Goal: Task Accomplishment & Management: Complete application form

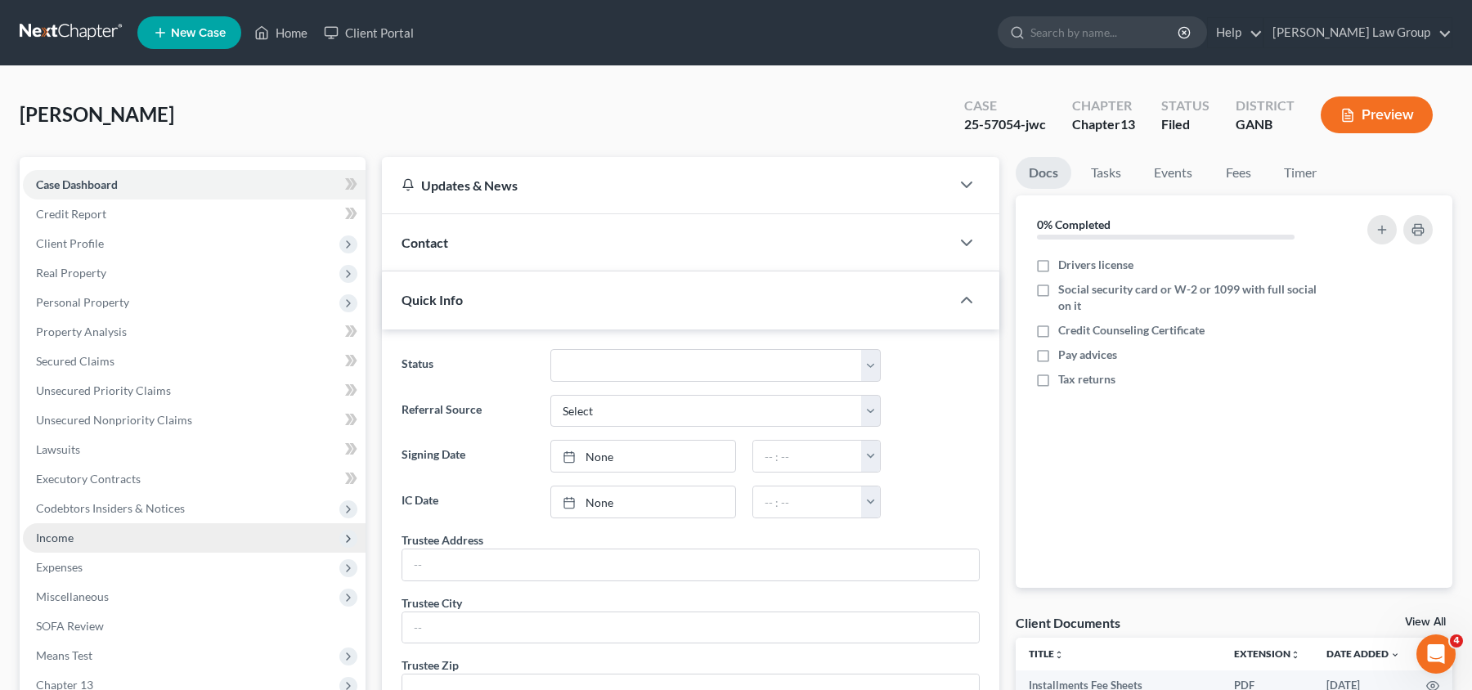
click at [65, 537] on span "Income" at bounding box center [55, 538] width 38 height 14
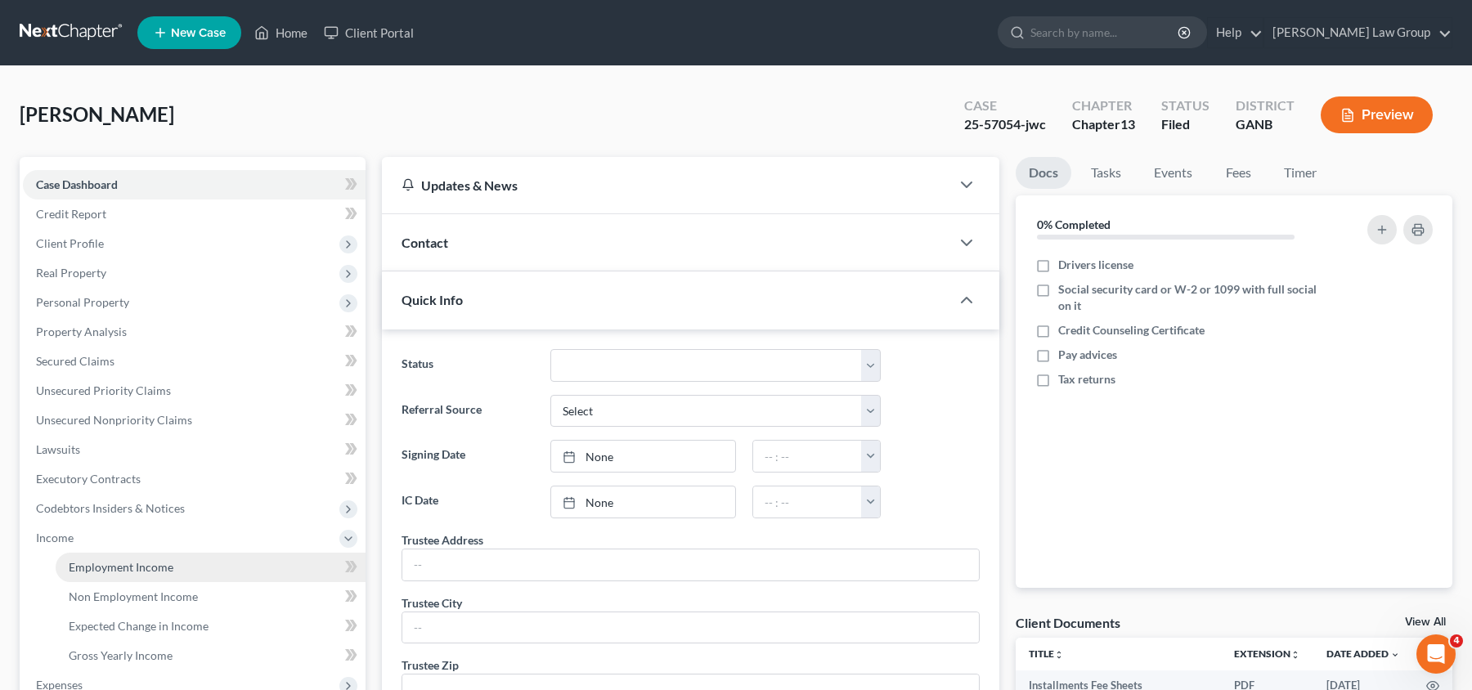
click at [87, 560] on span "Employment Income" at bounding box center [121, 567] width 105 height 14
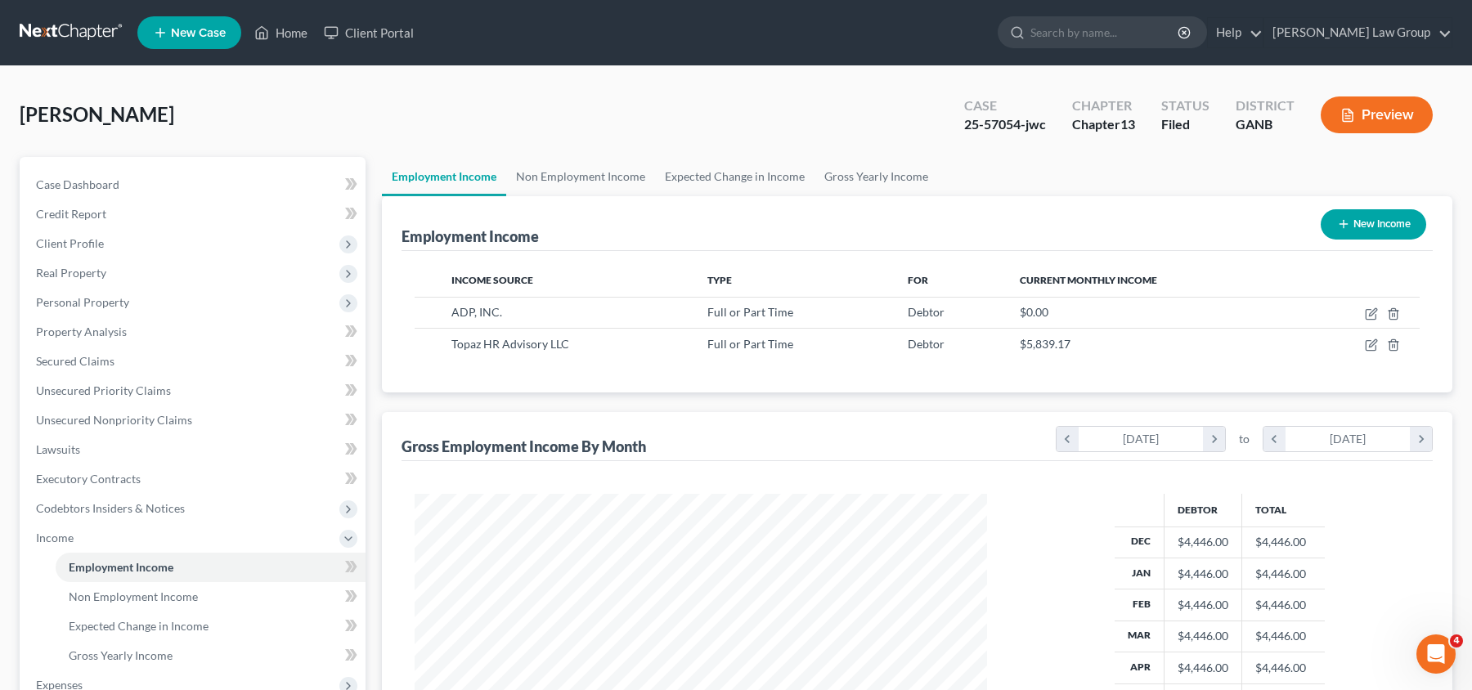
scroll to position [290, 605]
click at [1366, 312] on icon "button" at bounding box center [1371, 315] width 10 height 10
select select "0"
select select "10"
select select "2"
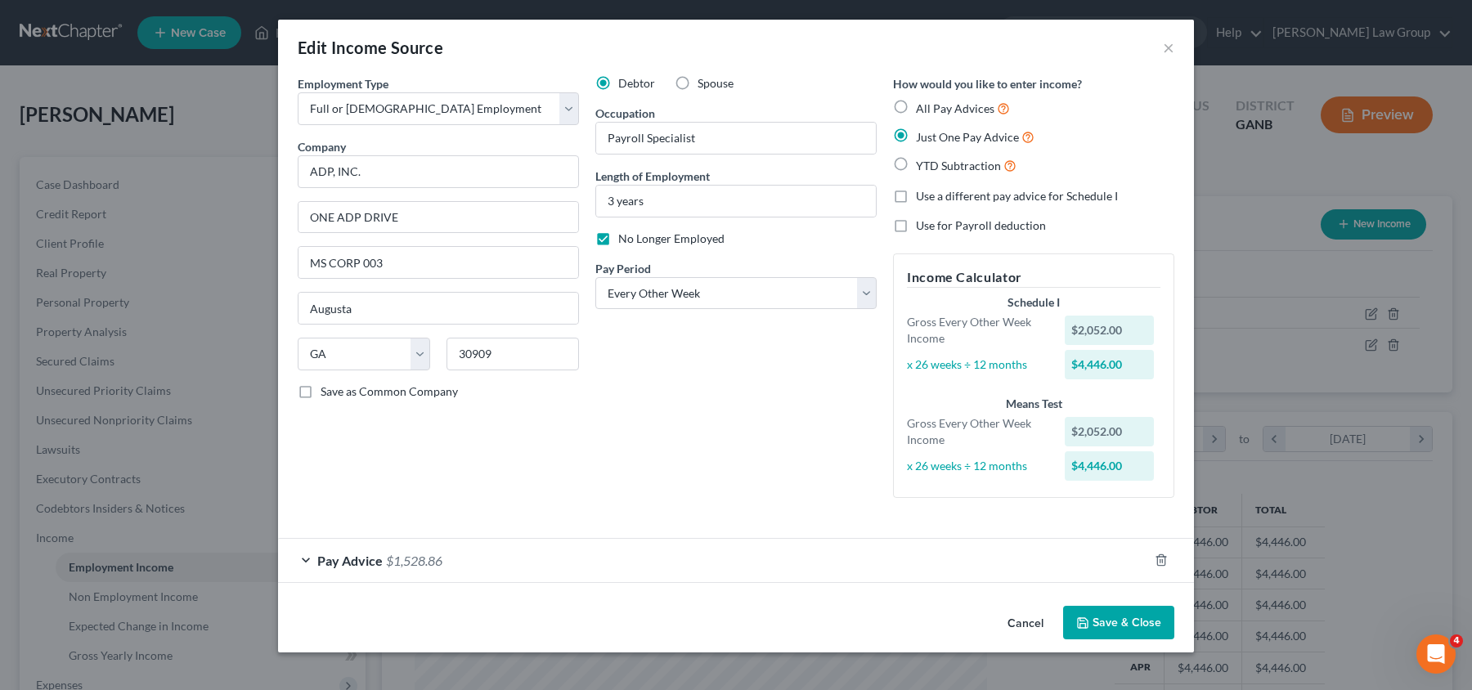
click at [514, 550] on div "Pay Advice $1,528.86" at bounding box center [713, 560] width 870 height 43
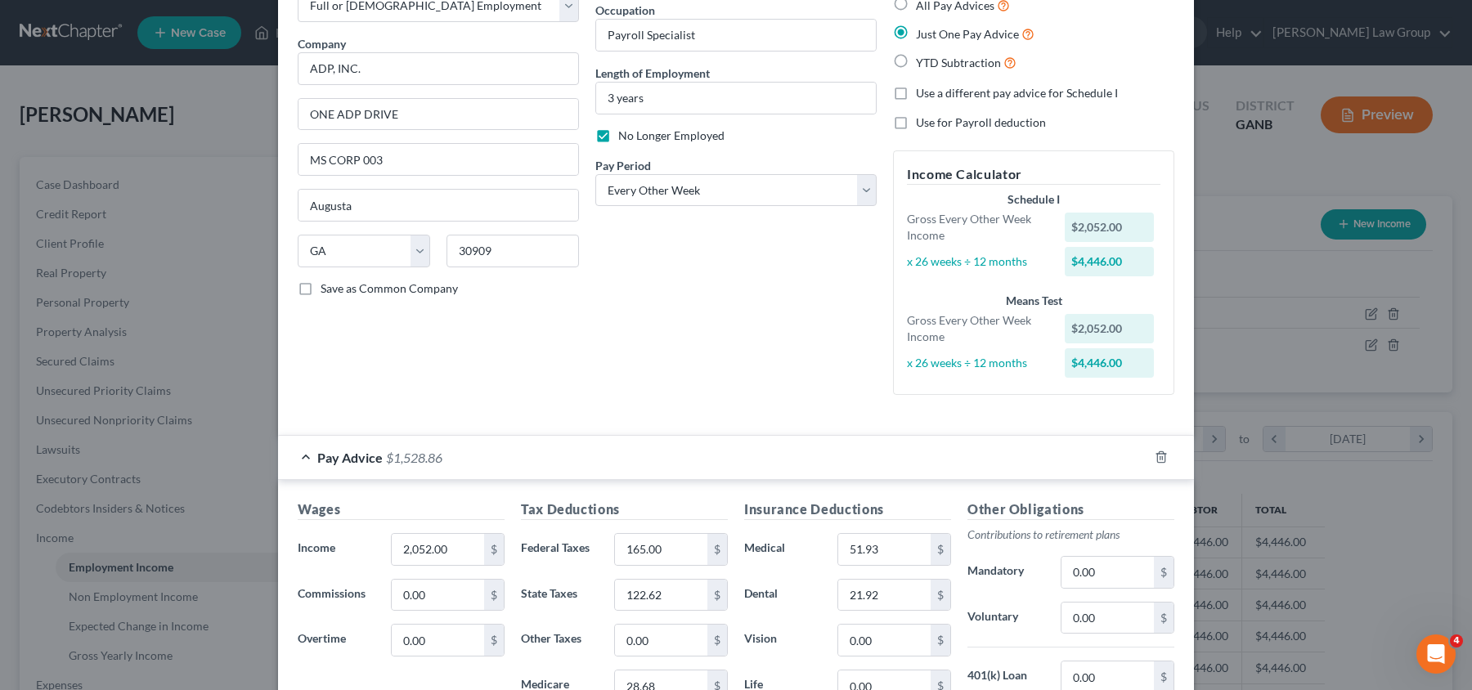
scroll to position [0, 0]
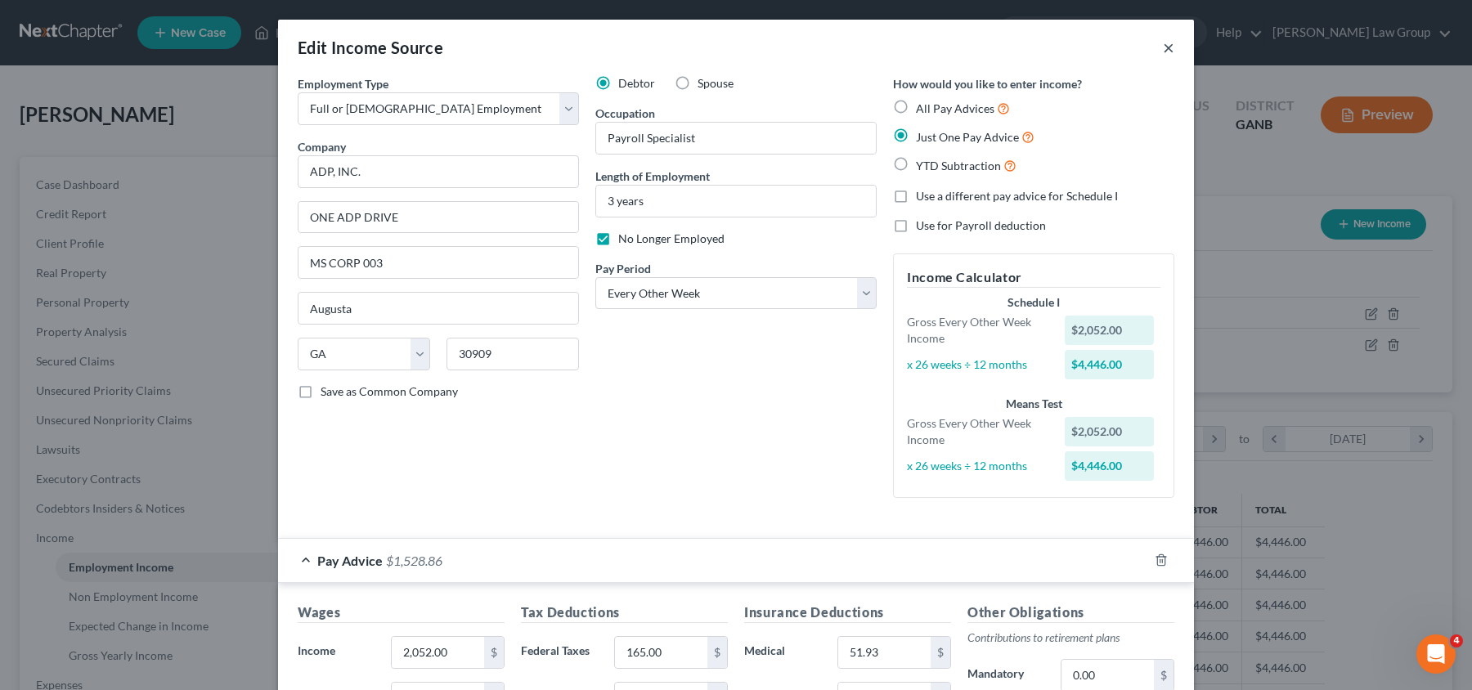
click at [1167, 49] on button "×" at bounding box center [1168, 48] width 11 height 20
